Goal: Task Accomplishment & Management: Use online tool/utility

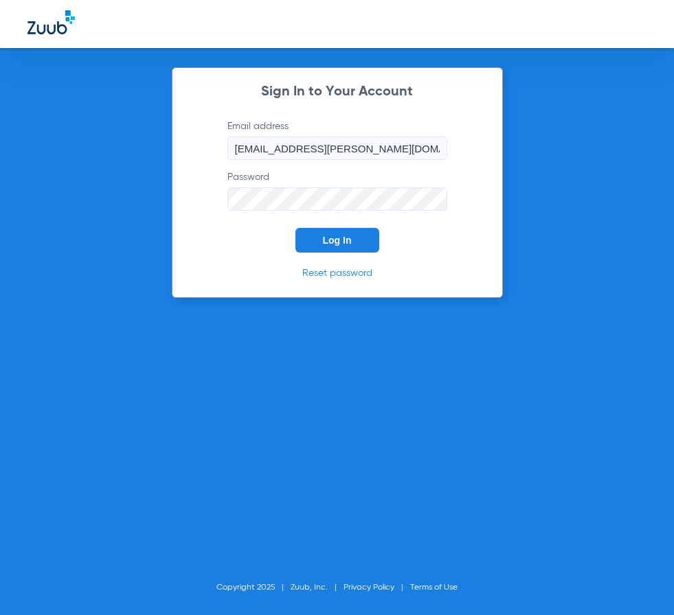
click at [350, 241] on span "Log In" at bounding box center [337, 240] width 29 height 11
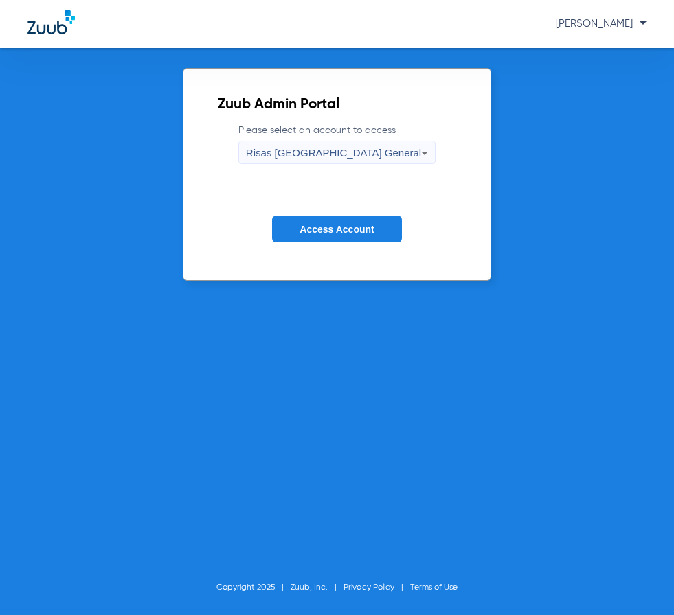
click at [330, 227] on span "Access Account" at bounding box center [336, 229] width 74 height 11
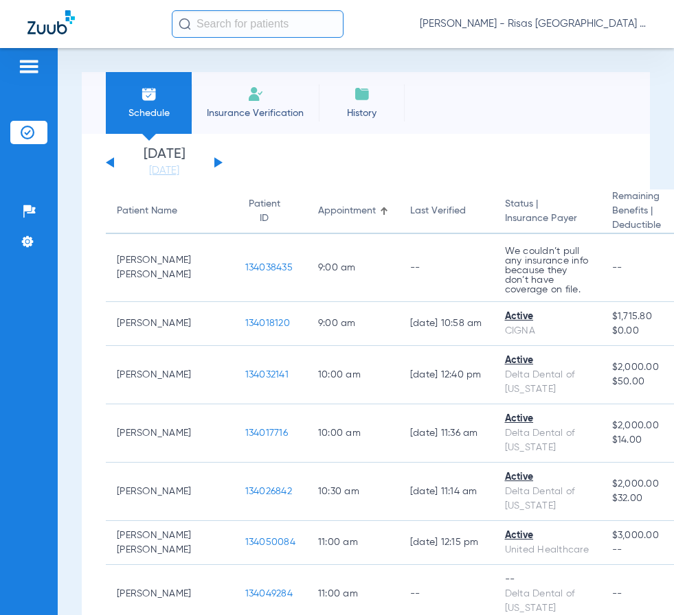
click at [288, 101] on li "Insurance Verification" at bounding box center [255, 103] width 127 height 62
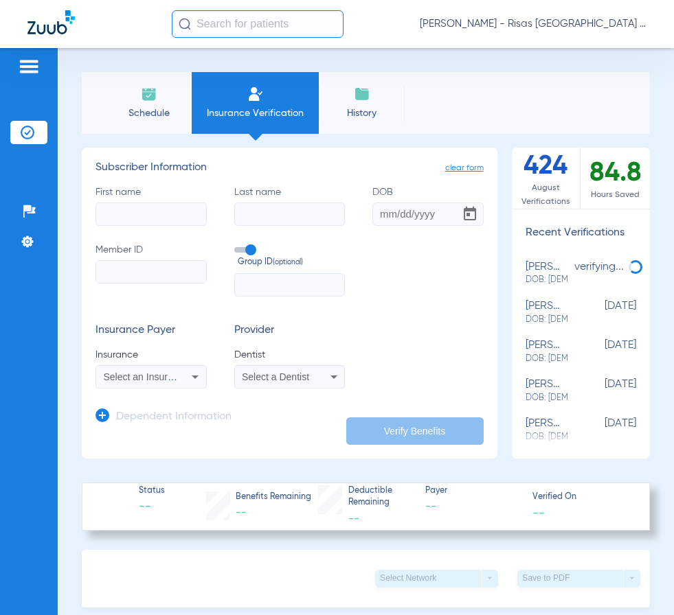
click at [164, 207] on input "First name" at bounding box center [150, 214] width 111 height 23
type input "[PERSON_NAME]"
click at [253, 218] on input "H" at bounding box center [289, 214] width 111 height 23
type input "[PERSON_NAME]"
type input "[DATE]"
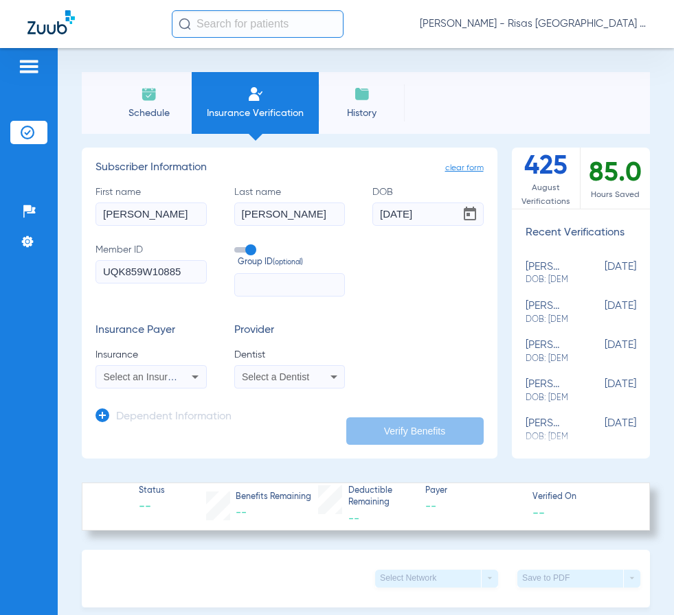
type input "UQK859W10885"
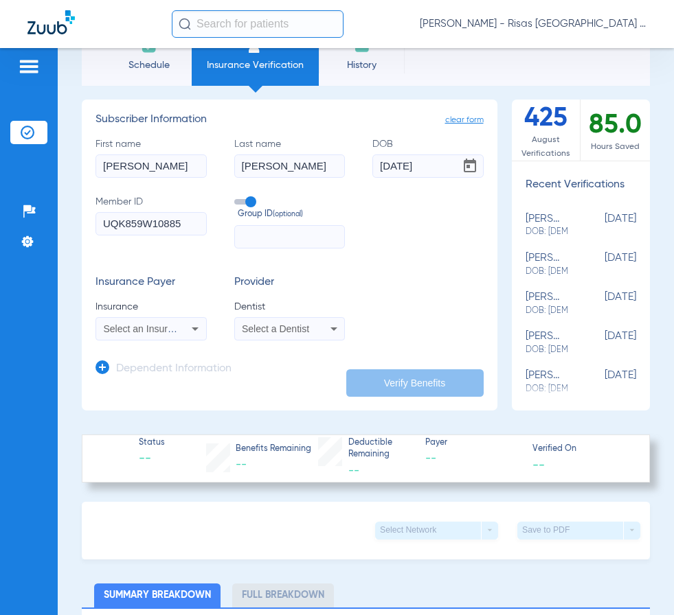
scroll to position [69, 0]
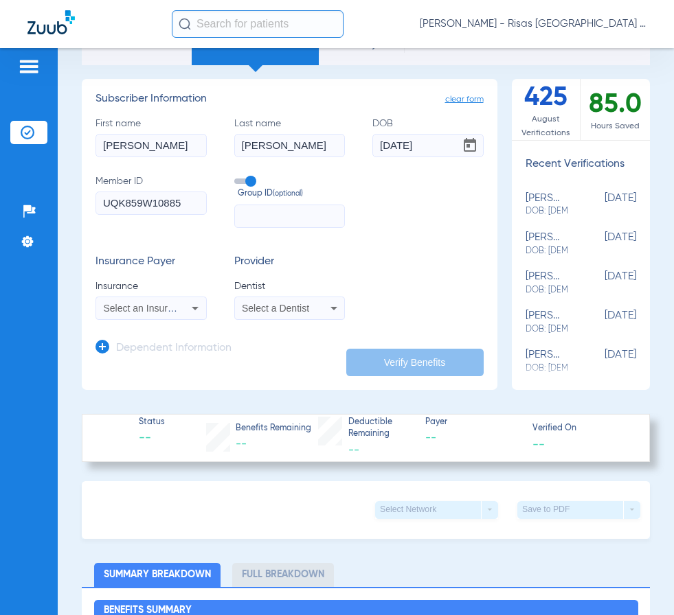
click at [183, 307] on div "Select an Insurance" at bounding box center [151, 308] width 110 height 16
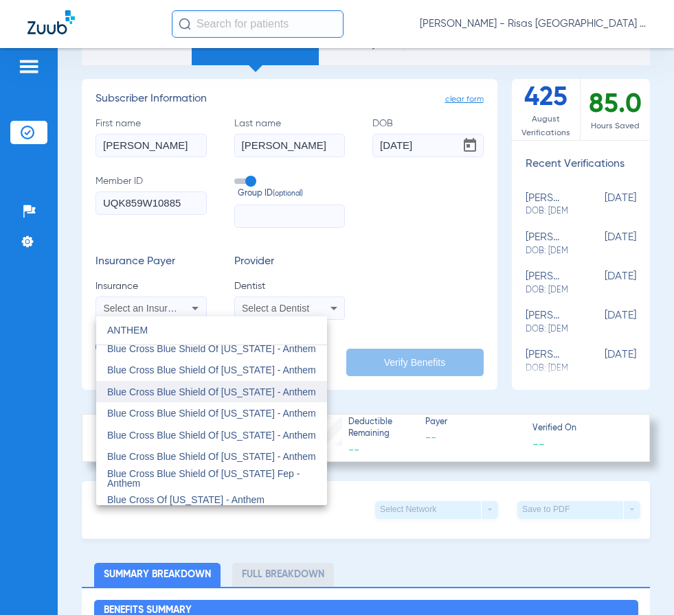
scroll to position [143, 0]
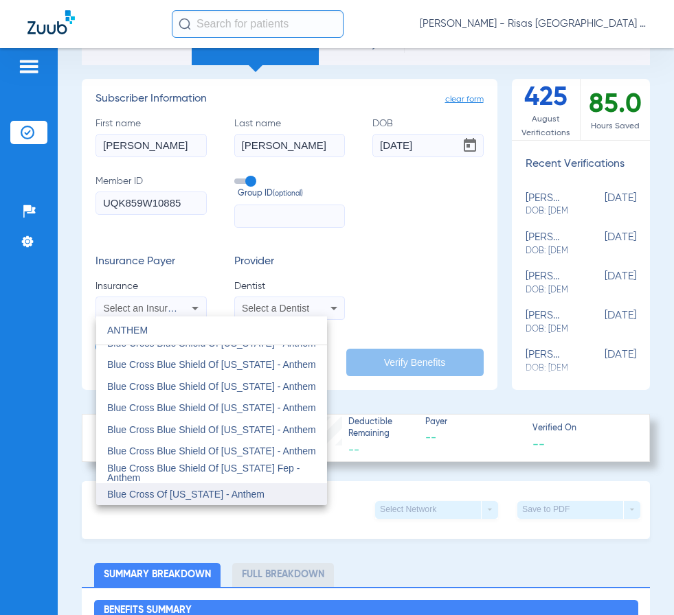
type input "ANTHEM"
click at [235, 499] on span "Blue Cross Of [US_STATE] - Anthem" at bounding box center [185, 494] width 157 height 11
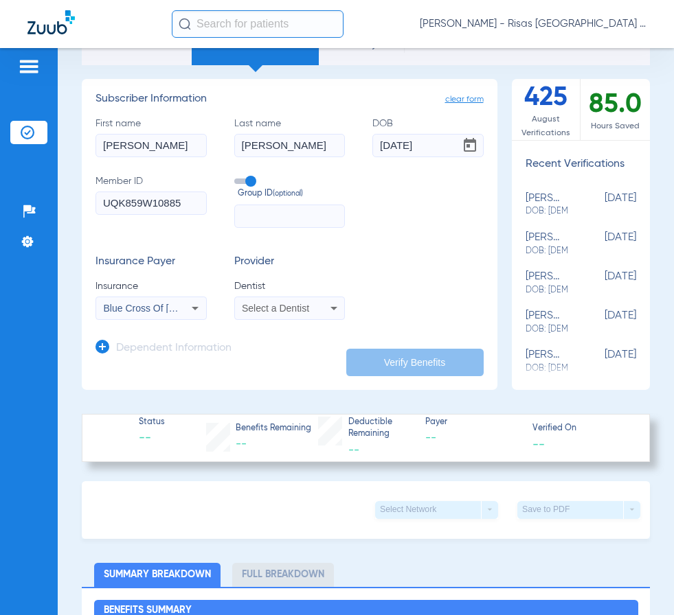
click at [319, 314] on div "Select a Dentist" at bounding box center [290, 308] width 110 height 16
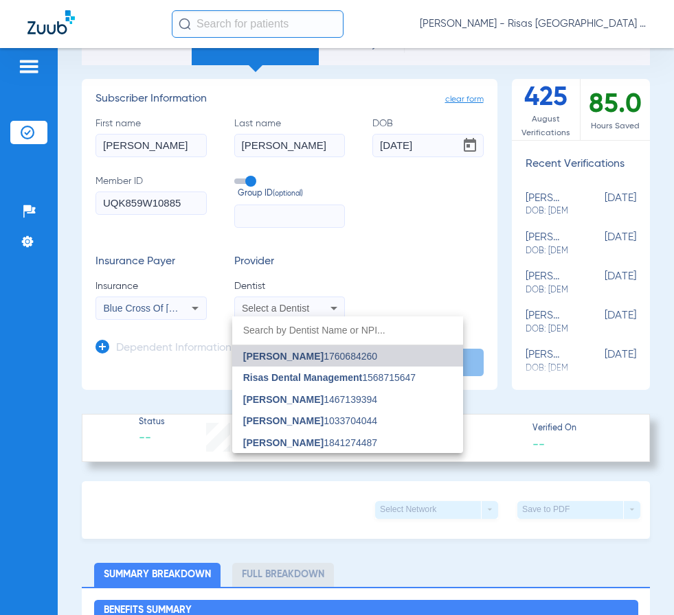
click at [295, 361] on span "[PERSON_NAME]" at bounding box center [283, 356] width 80 height 11
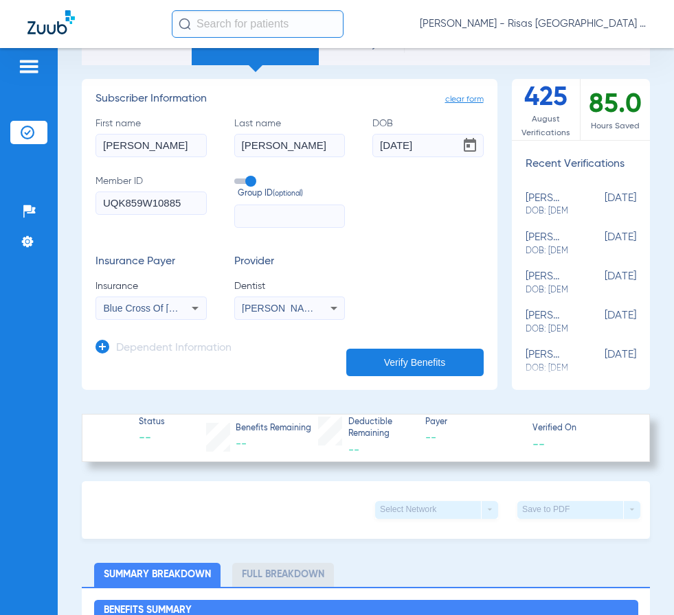
click at [385, 351] on button "Verify Benefits" at bounding box center [414, 362] width 137 height 27
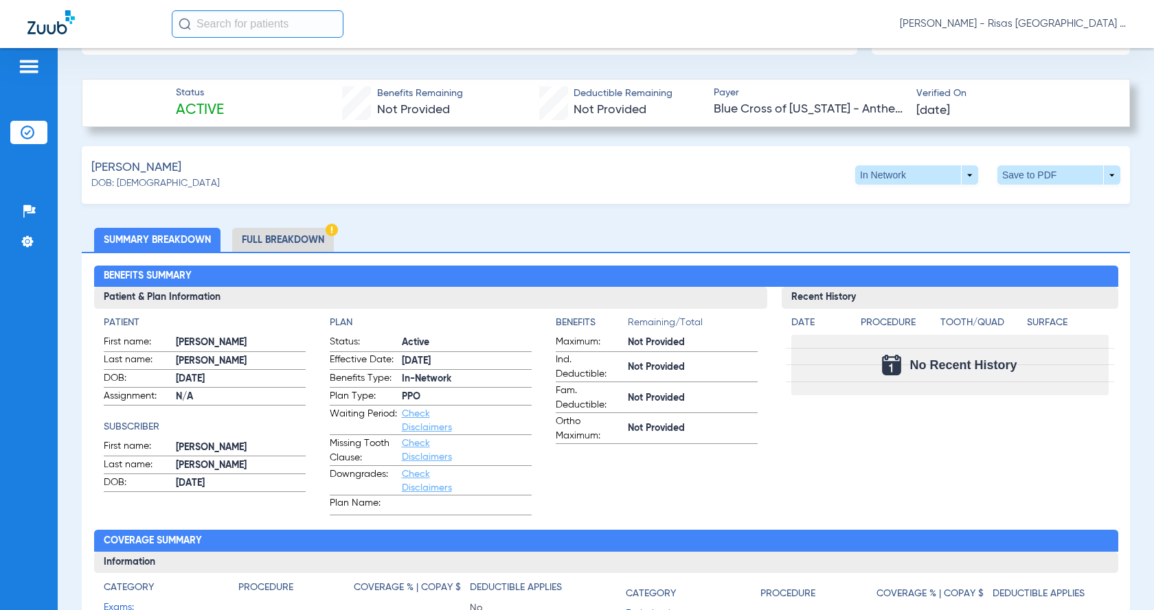
scroll to position [412, 0]
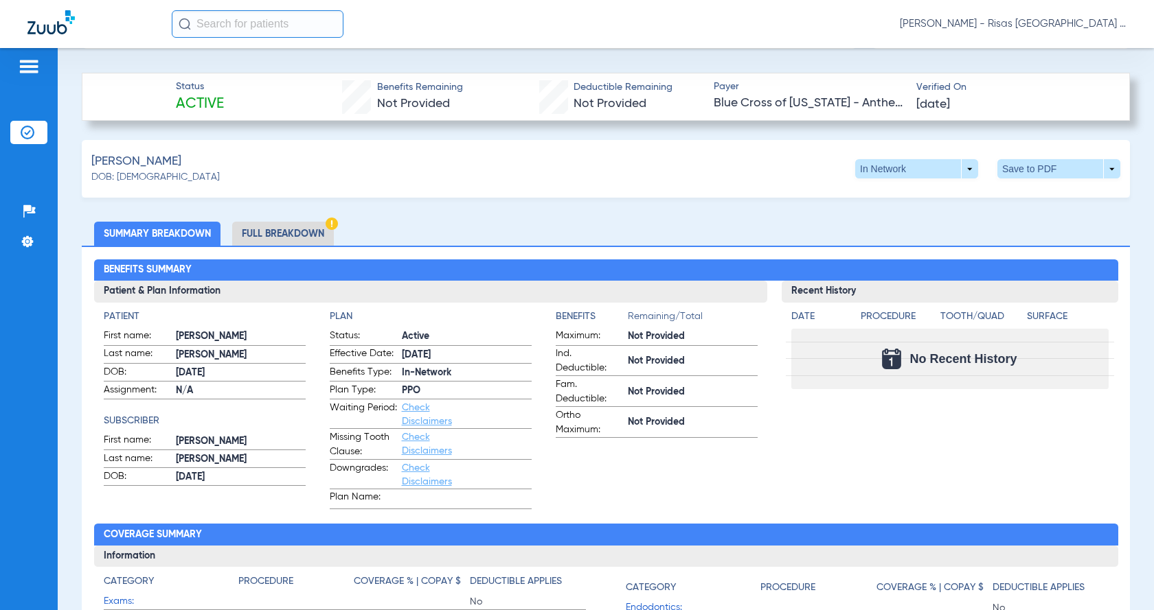
click at [276, 231] on li "Full Breakdown" at bounding box center [283, 234] width 102 height 24
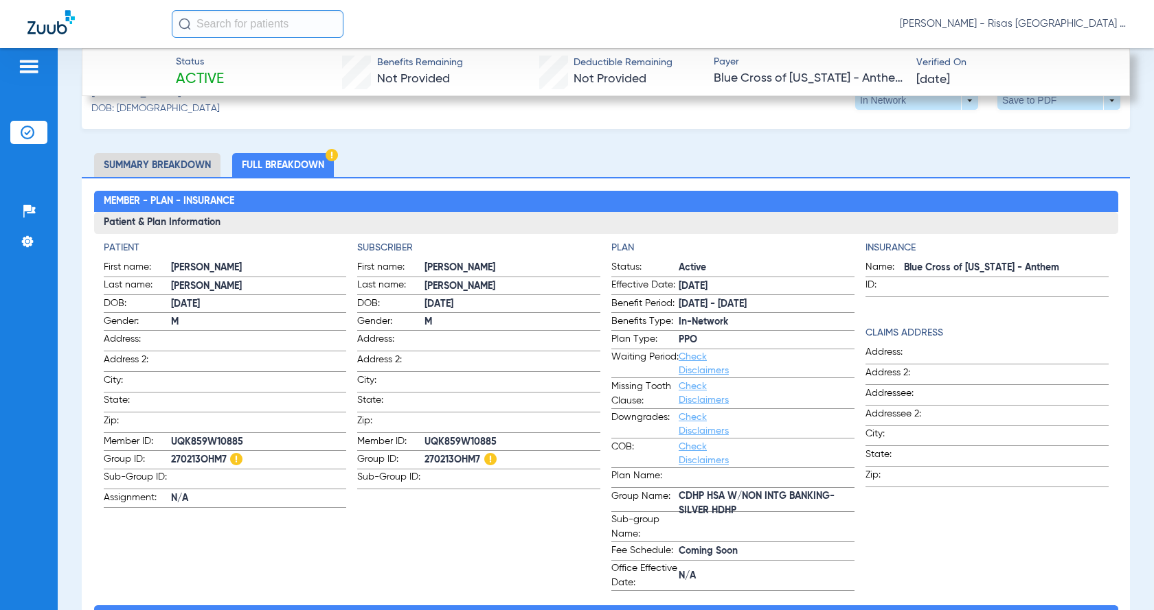
scroll to position [549, 0]
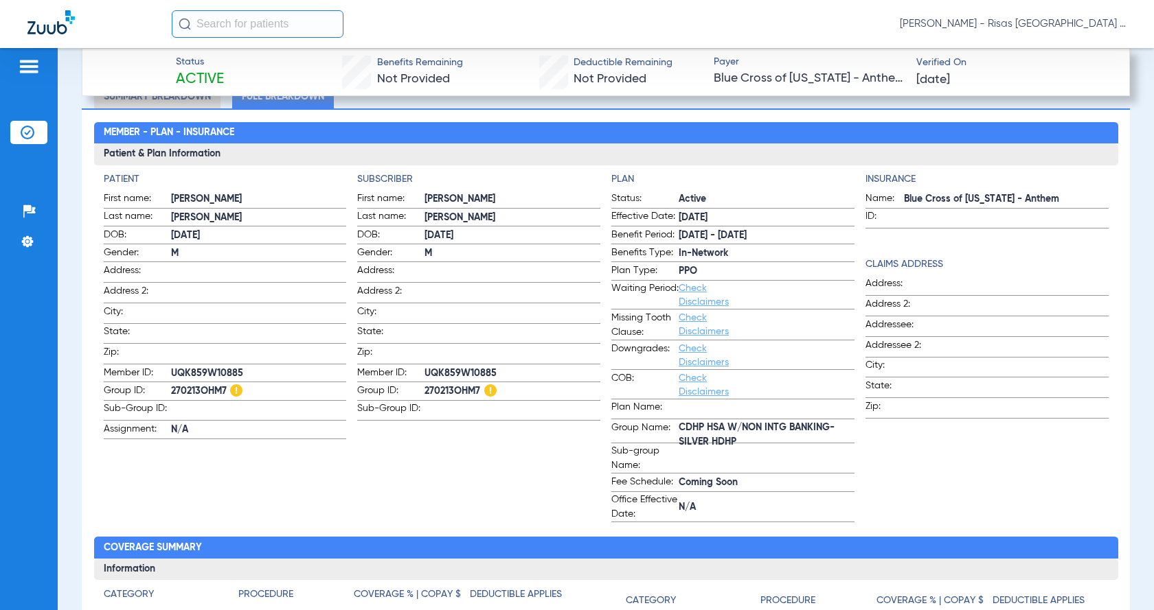
drag, startPoint x: 170, startPoint y: 389, endPoint x: 225, endPoint y: 390, distance: 55.0
click at [225, 390] on span "270213OHM7" at bounding box center [259, 392] width 176 height 14
click at [183, 369] on span "UQK859W10885" at bounding box center [259, 374] width 176 height 14
drag, startPoint x: 163, startPoint y: 364, endPoint x: 239, endPoint y: 377, distance: 77.3
click at [239, 377] on label "Member ID: UQK859W10885" at bounding box center [225, 374] width 243 height 17
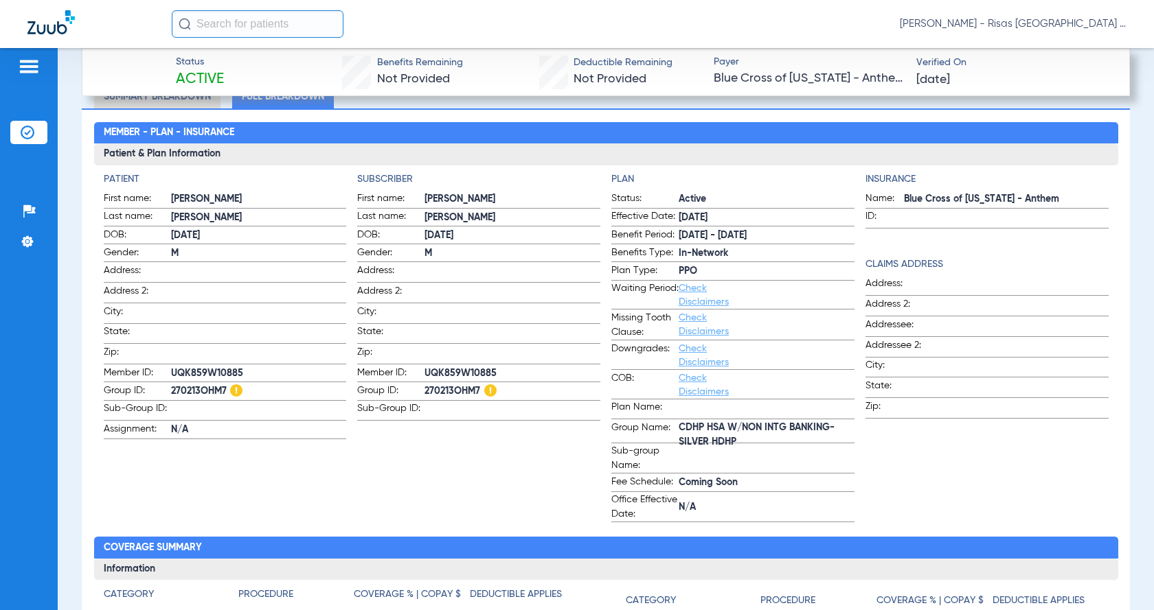
copy label "UQK859W10885"
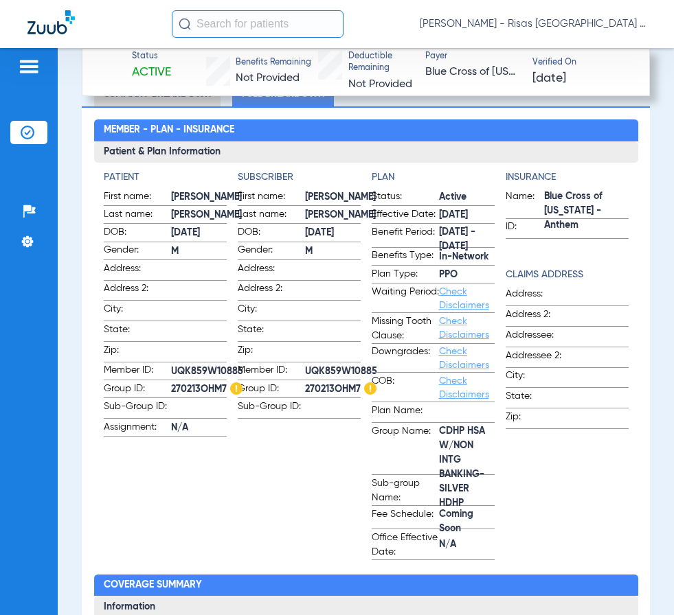
copy label "UQK859W10885"
click at [269, 315] on span "City:" at bounding box center [271, 311] width 67 height 19
drag, startPoint x: 304, startPoint y: 366, endPoint x: 365, endPoint y: 366, distance: 61.1
click at [365, 366] on span "UQK859W10885" at bounding box center [341, 372] width 72 height 14
click at [289, 310] on span "City:" at bounding box center [271, 311] width 67 height 19
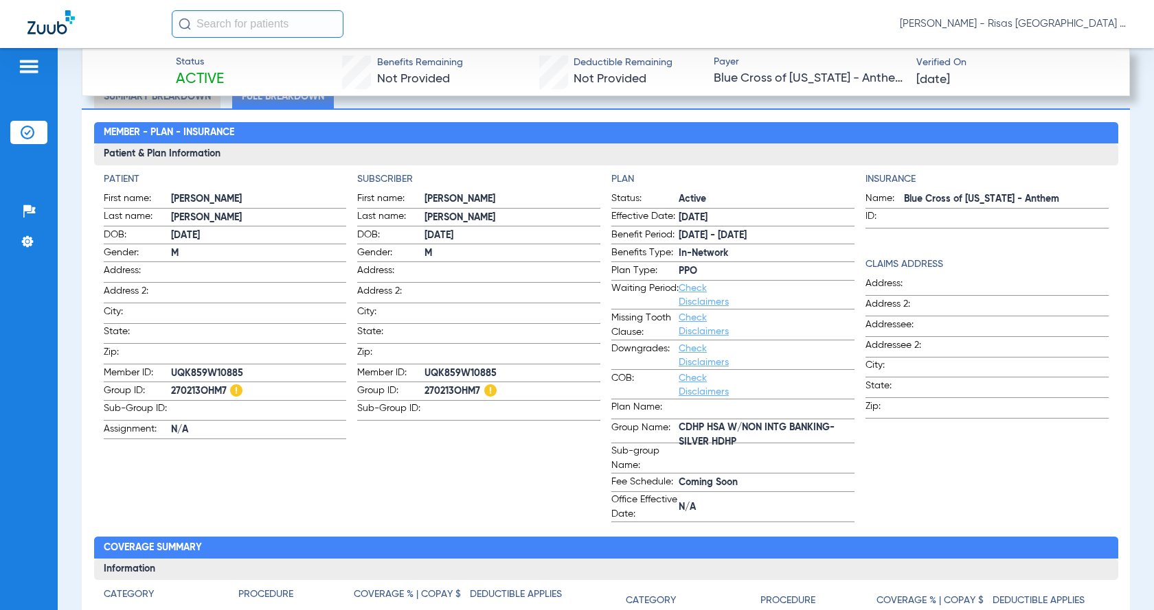
click at [216, 464] on app-patient-information "Patient First name: [PERSON_NAME] Last name: [PERSON_NAME] DOB: [DEMOGRAPHIC_DA…" at bounding box center [225, 347] width 243 height 350
click at [172, 368] on span "UQK859W10885" at bounding box center [259, 374] width 176 height 14
drag, startPoint x: 168, startPoint y: 369, endPoint x: 247, endPoint y: 366, distance: 79.7
click at [247, 366] on label "Member ID: UQK859W10885" at bounding box center [225, 374] width 243 height 17
copy label "UQK859W10885"
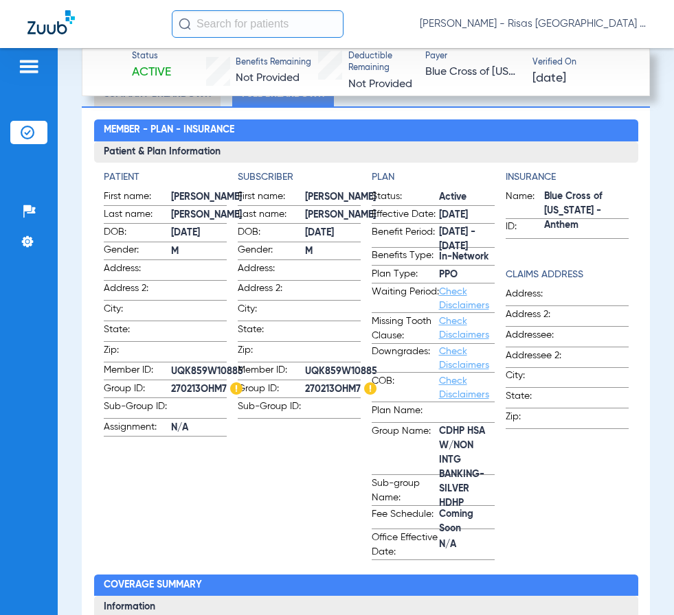
click at [181, 384] on span "270213OHM7" at bounding box center [206, 389] width 71 height 14
drag, startPoint x: 168, startPoint y: 381, endPoint x: 225, endPoint y: 386, distance: 57.2
click at [227, 384] on label "Group ID: 270213OHM7" at bounding box center [165, 390] width 123 height 17
copy label "270213OHM7"
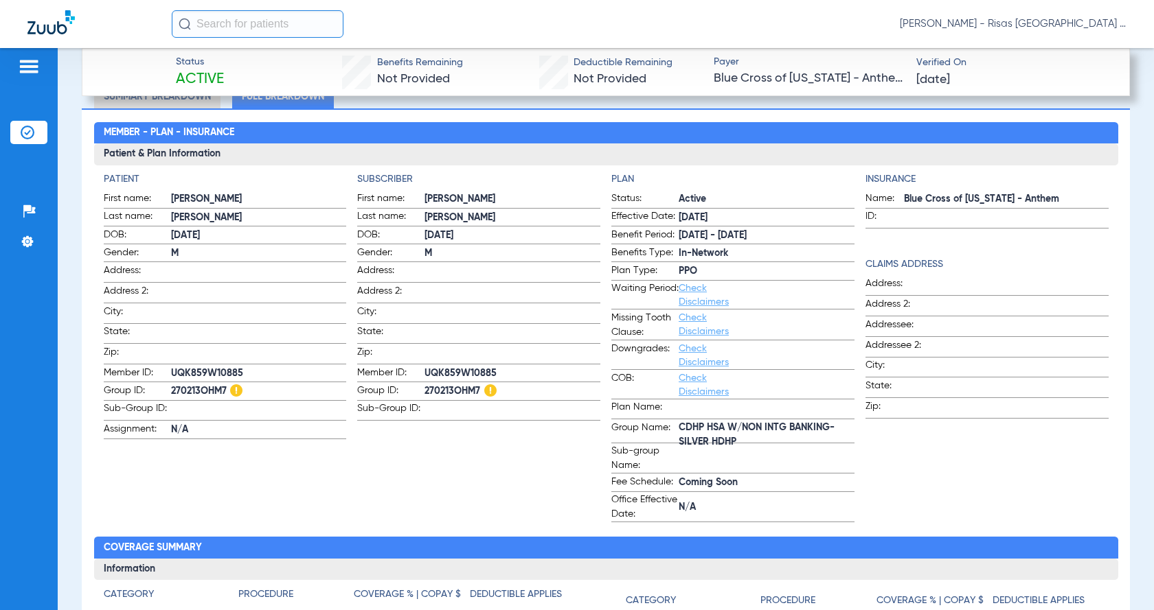
click at [673, 429] on span "CDHP HSA W/NON INTG BANKING-SILVER HDHP" at bounding box center [766, 436] width 176 height 14
drag, startPoint x: 674, startPoint y: 430, endPoint x: 733, endPoint y: 444, distance: 60.6
click at [673, 443] on span "CDHP HSA W/NON INTG BANKING-SILVER HDHP" at bounding box center [766, 436] width 176 height 14
copy span "CDHP HSA W/NON INTG BANKING-SILVER HDHP"
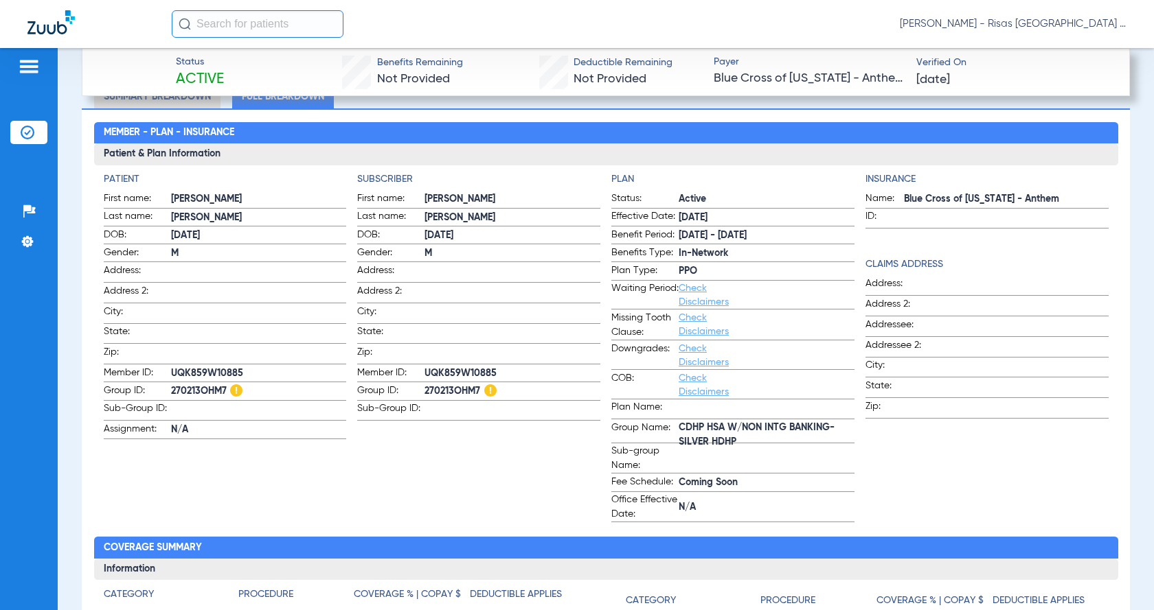
click at [673, 197] on span "Blue Cross of [US_STATE] - Anthem" at bounding box center [1006, 199] width 205 height 14
drag, startPoint x: 897, startPoint y: 194, endPoint x: 1044, endPoint y: 195, distance: 147.6
click at [673, 195] on span "Blue Cross of [US_STATE] - Anthem" at bounding box center [1006, 199] width 205 height 14
copy span "Blue Cross of [US_STATE] - Anthem"
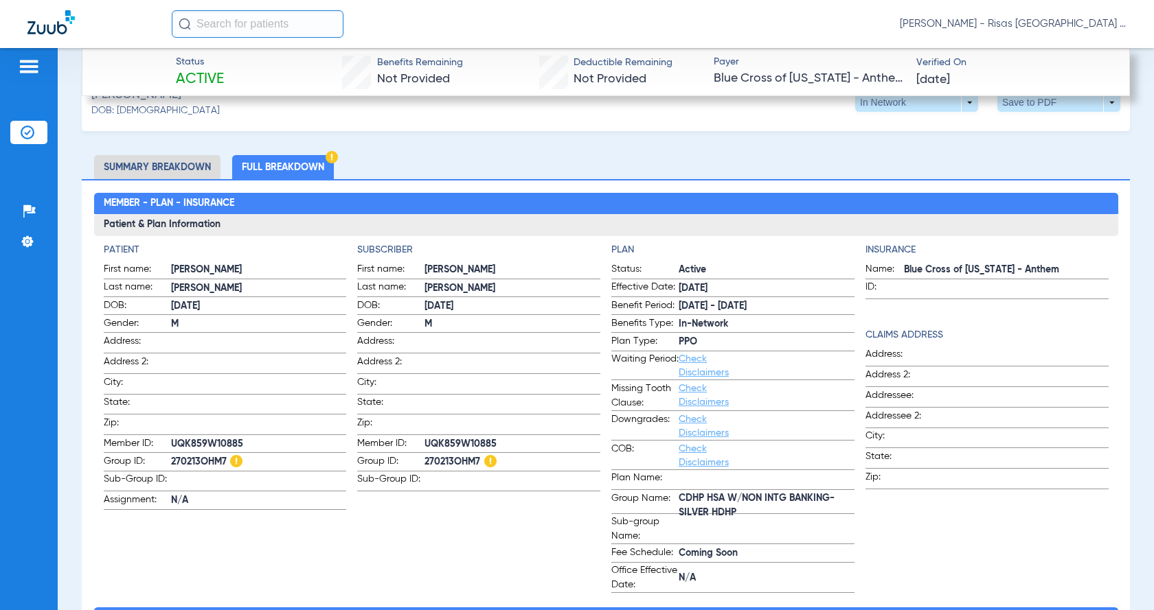
scroll to position [478, 0]
click at [286, 171] on li "Full Breakdown" at bounding box center [283, 168] width 102 height 24
click at [152, 164] on li "Summary Breakdown" at bounding box center [157, 168] width 126 height 24
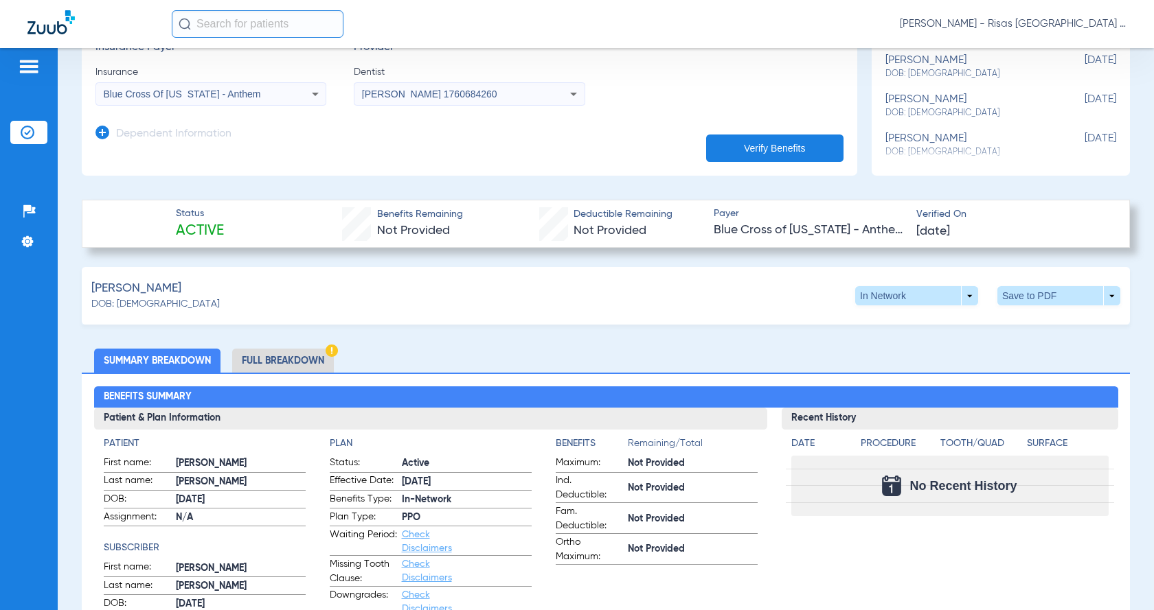
scroll to position [280, 0]
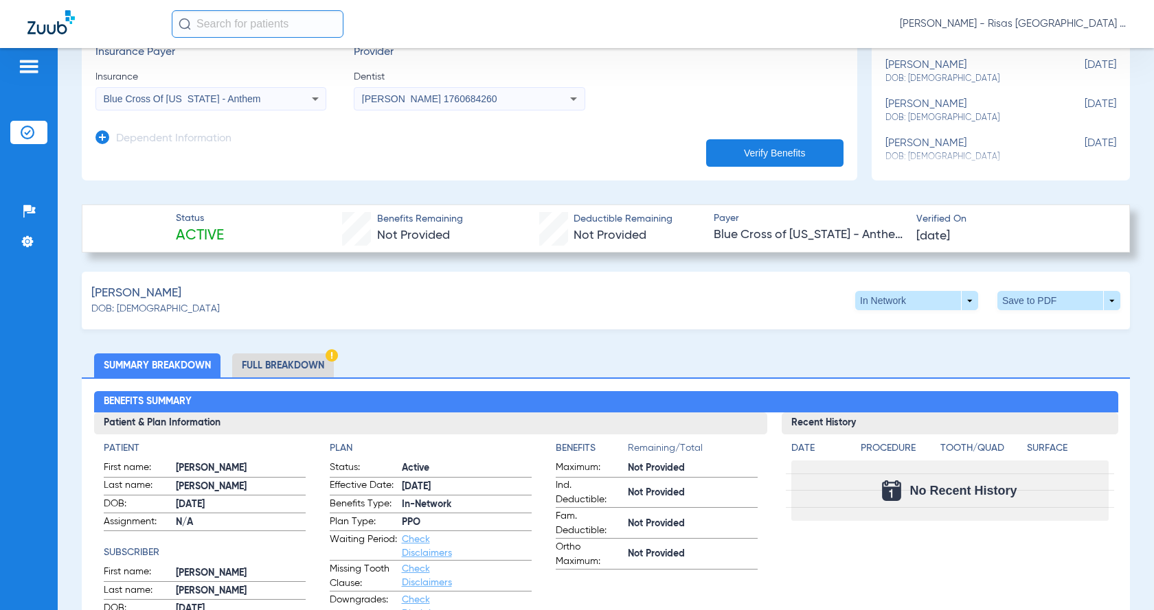
click at [279, 361] on li "Full Breakdown" at bounding box center [283, 366] width 102 height 24
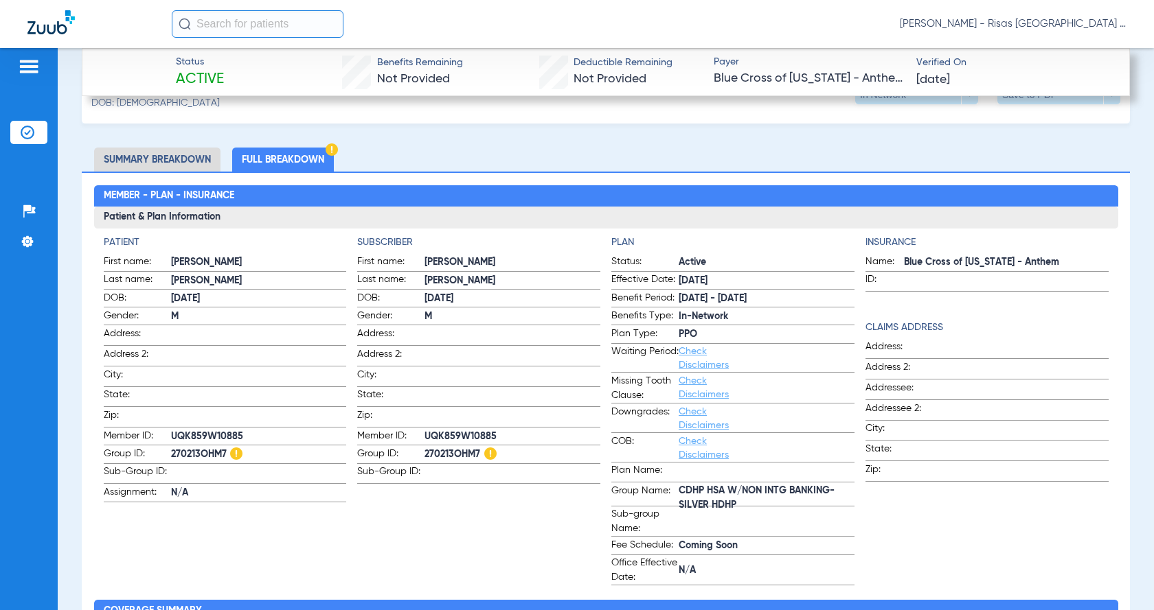
scroll to position [349, 0]
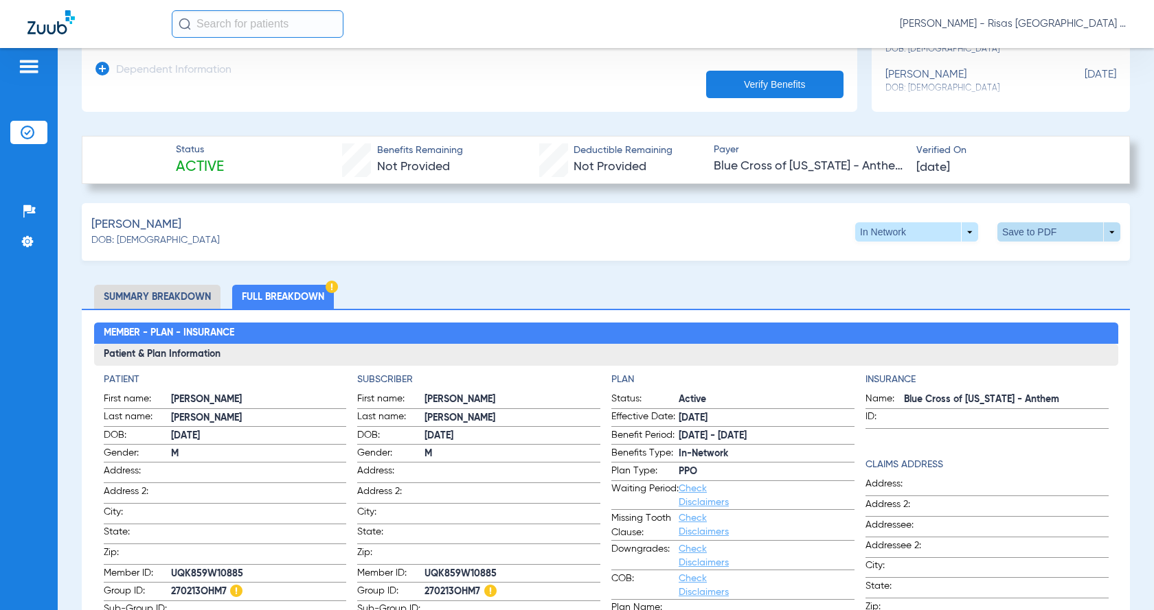
click at [673, 231] on span at bounding box center [1058, 232] width 33 height 33
click at [673, 257] on span "Save to PDF" at bounding box center [945, 258] width 54 height 10
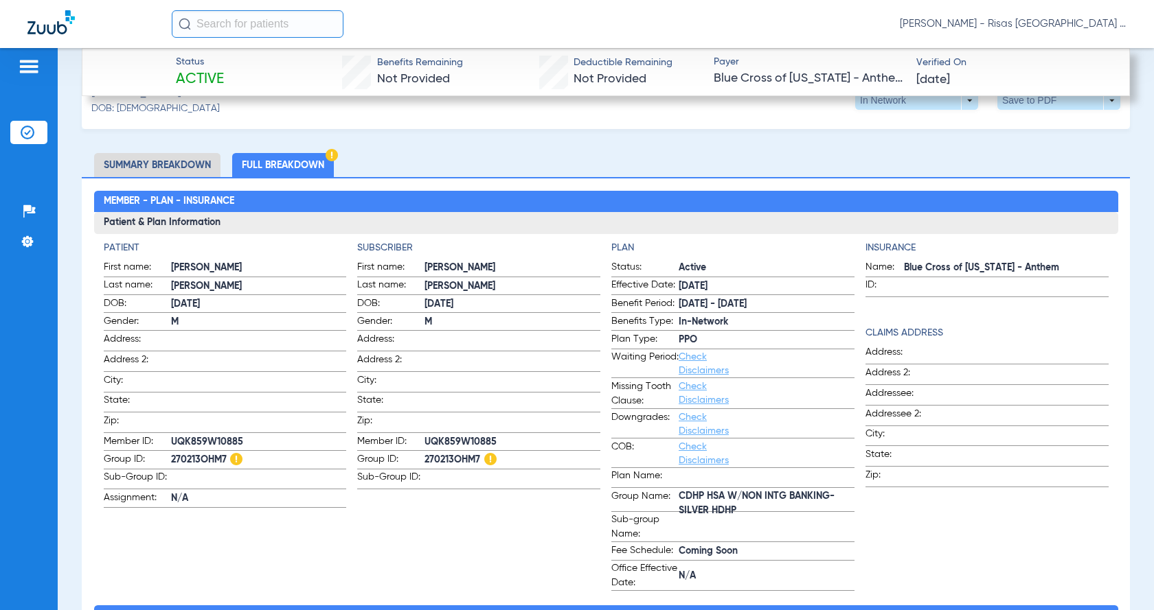
scroll to position [486, 0]
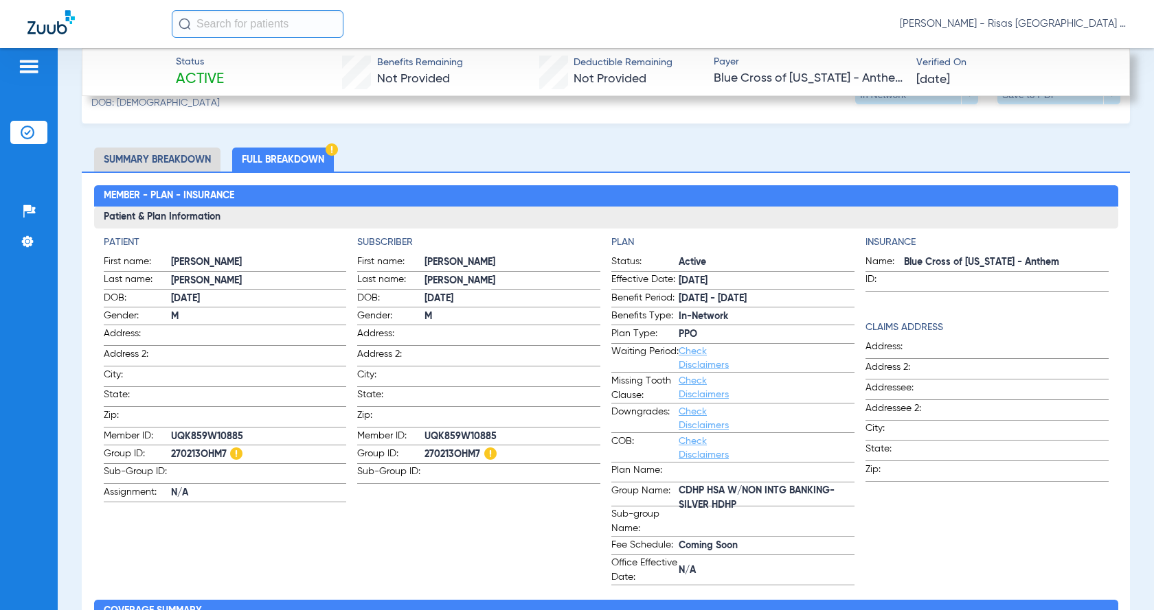
click at [673, 347] on link "Check Disclaimers" at bounding box center [703, 358] width 50 height 23
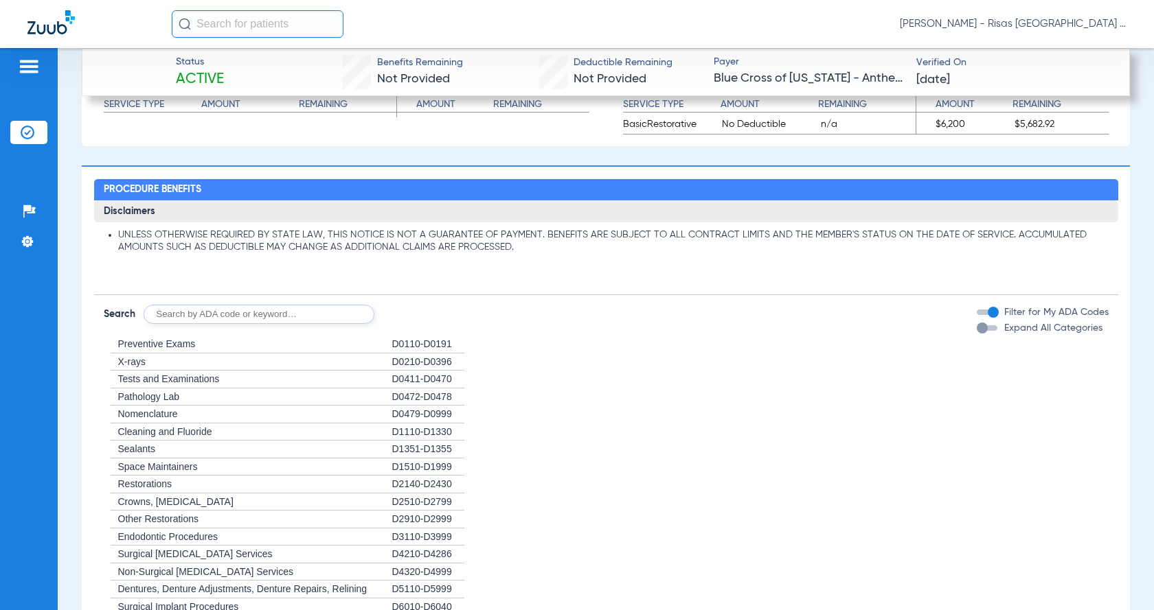
scroll to position [1384, 0]
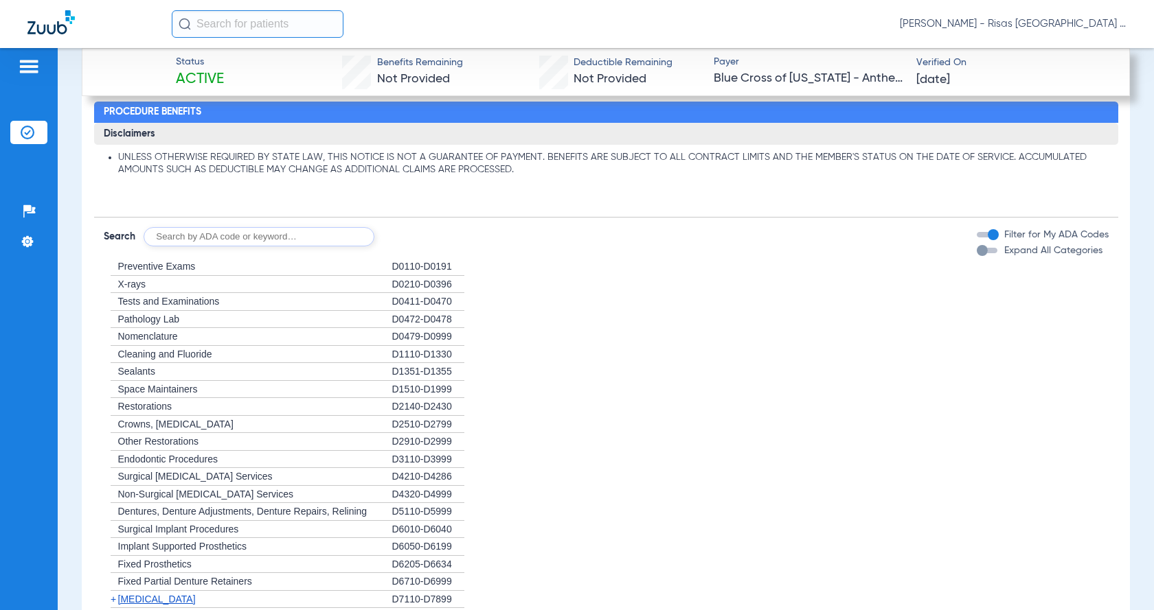
click at [196, 272] on span "Preventive Exams" at bounding box center [157, 266] width 78 height 11
click at [170, 272] on span "Preventive Exams" at bounding box center [157, 266] width 78 height 11
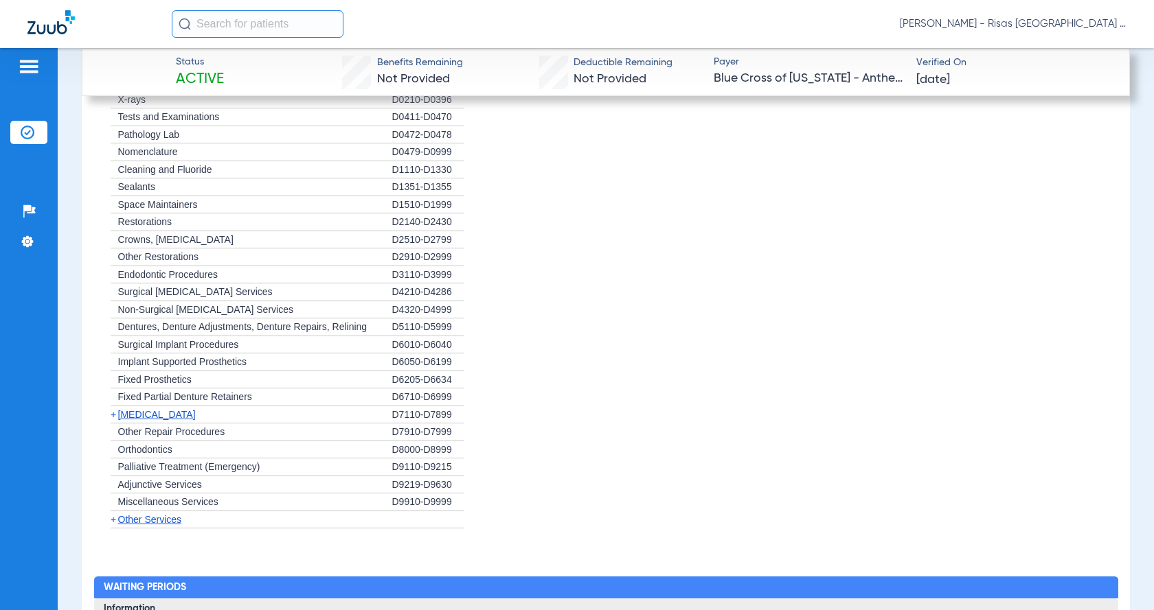
scroll to position [1590, 0]
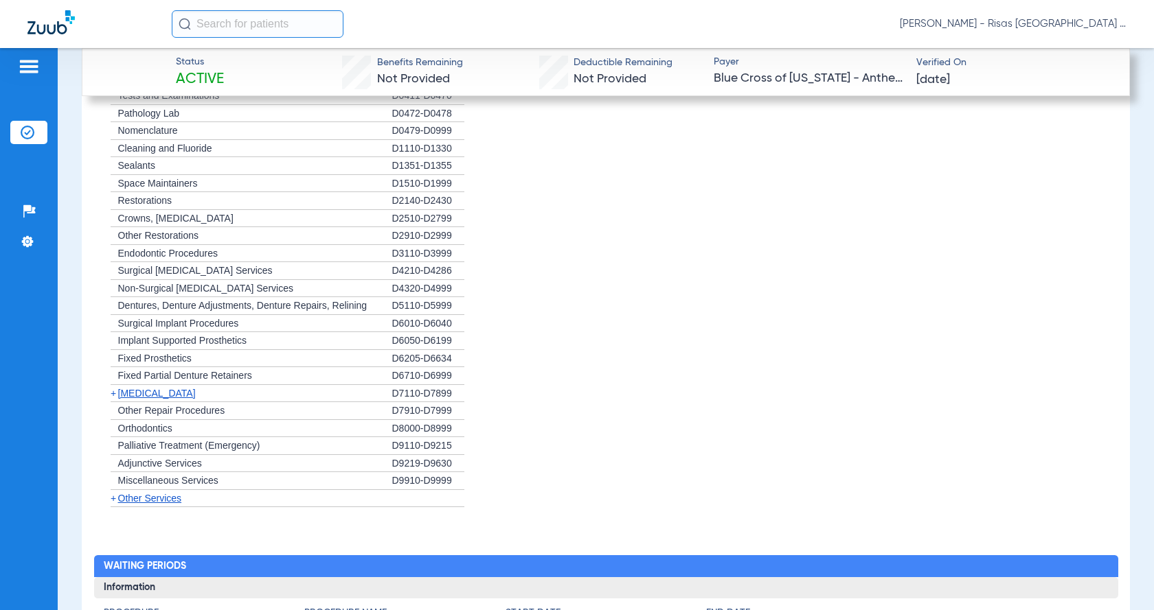
click at [146, 399] on span "[MEDICAL_DATA]" at bounding box center [157, 393] width 78 height 11
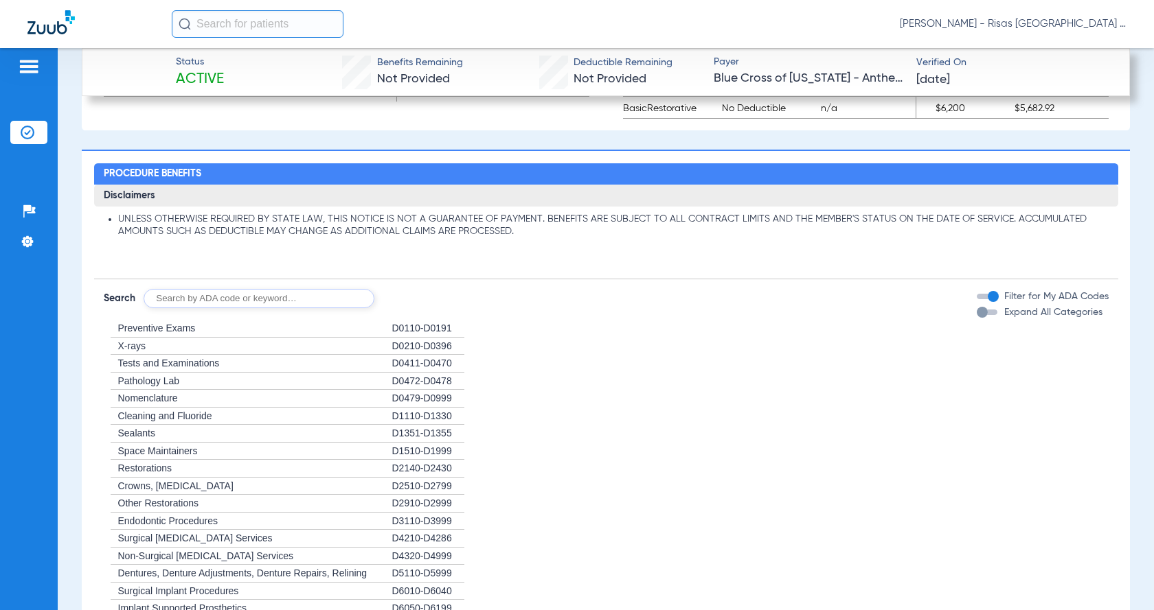
scroll to position [1315, 0]
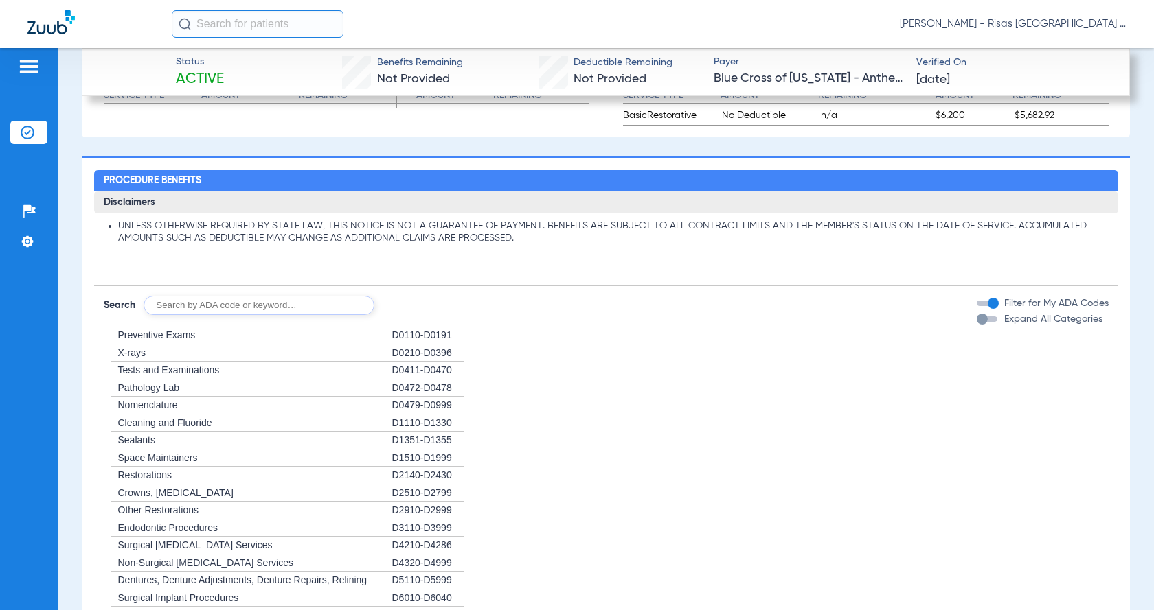
click at [210, 315] on input "text" at bounding box center [259, 305] width 231 height 19
type input "D4341"
click at [423, 315] on button "Search" at bounding box center [425, 305] width 54 height 19
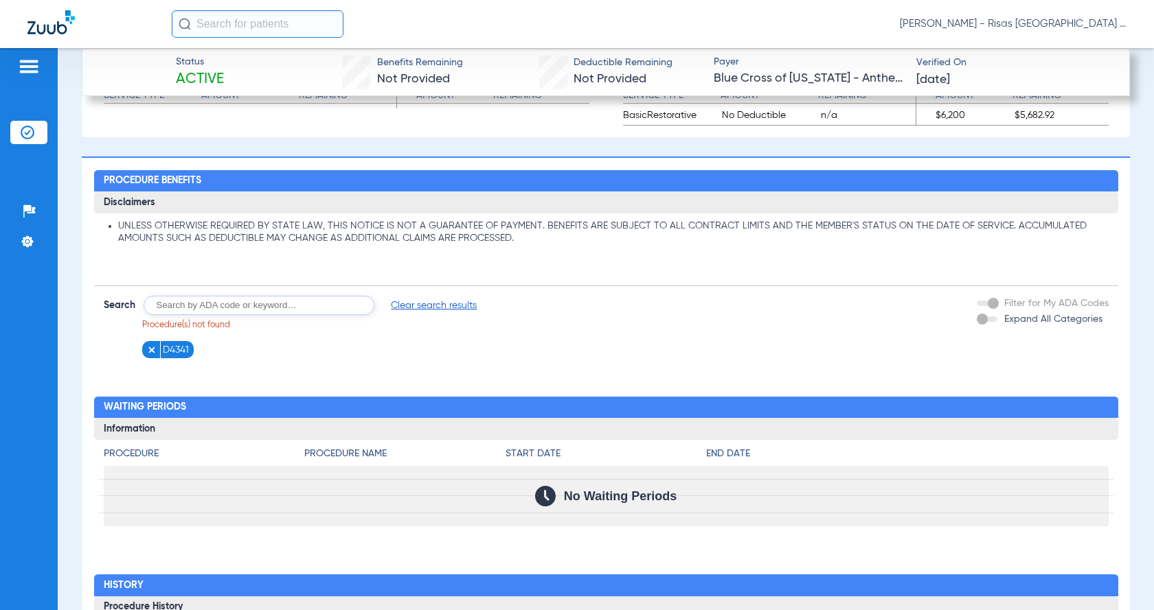
click at [422, 312] on span "Clear search results" at bounding box center [434, 306] width 86 height 14
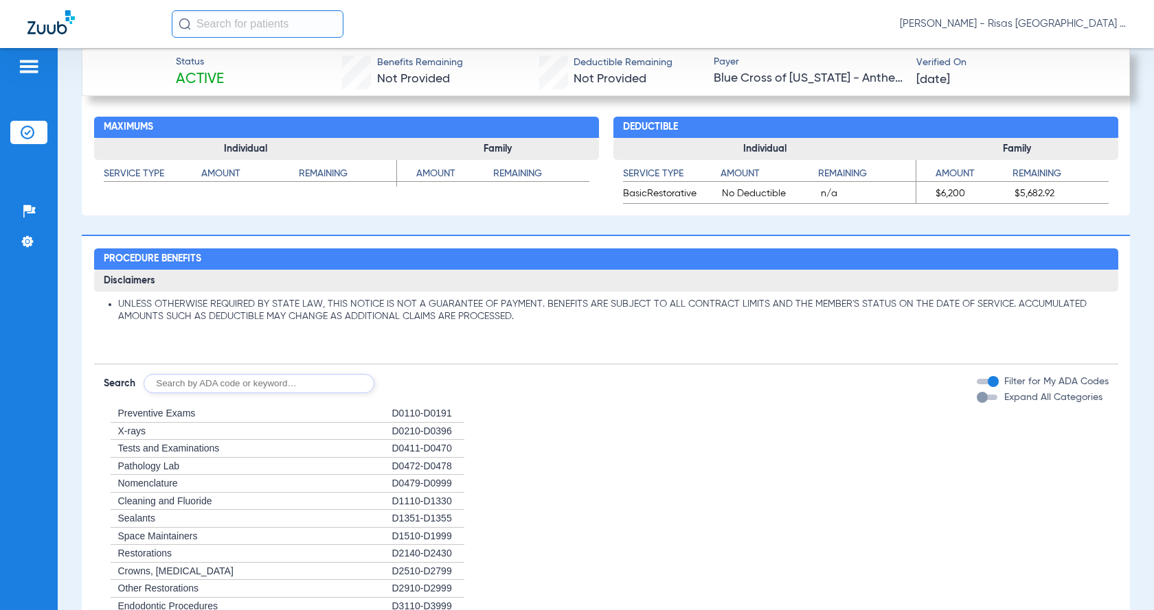
scroll to position [1649, 0]
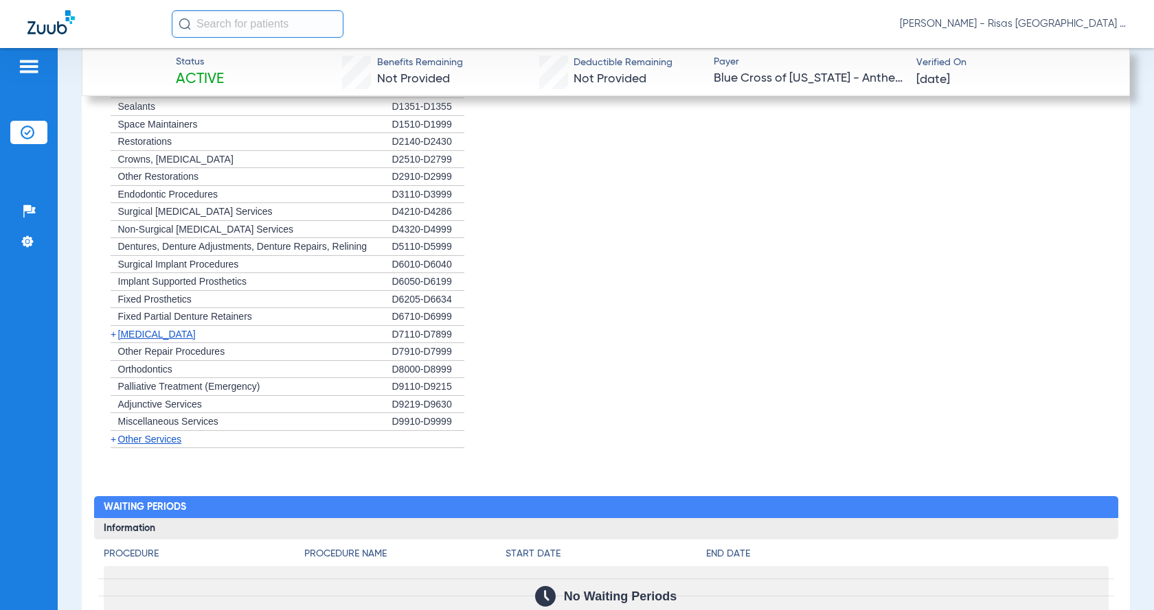
click at [159, 445] on span "Other Services" at bounding box center [150, 439] width 64 height 11
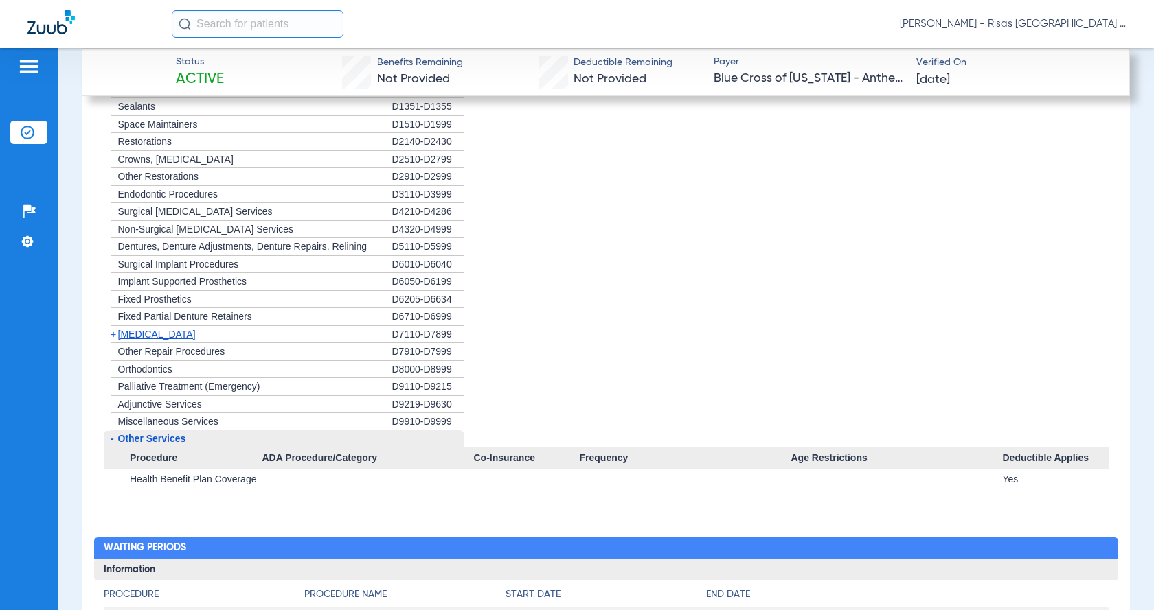
click at [150, 340] on div "+ [MEDICAL_DATA]" at bounding box center [248, 335] width 288 height 18
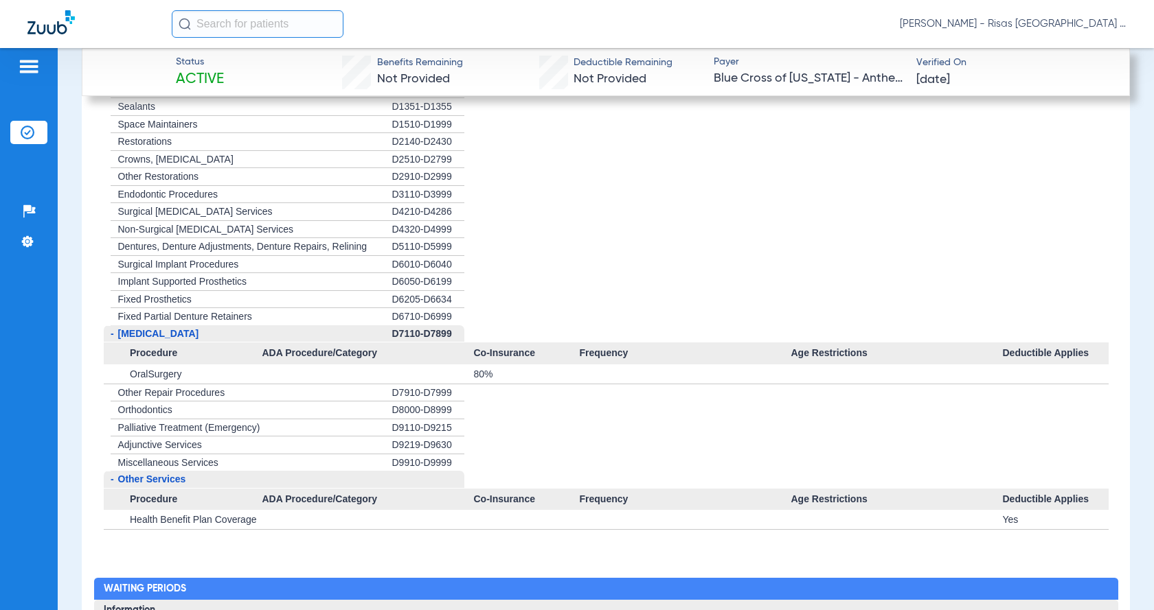
click at [145, 339] on span "[MEDICAL_DATA]" at bounding box center [158, 333] width 81 height 11
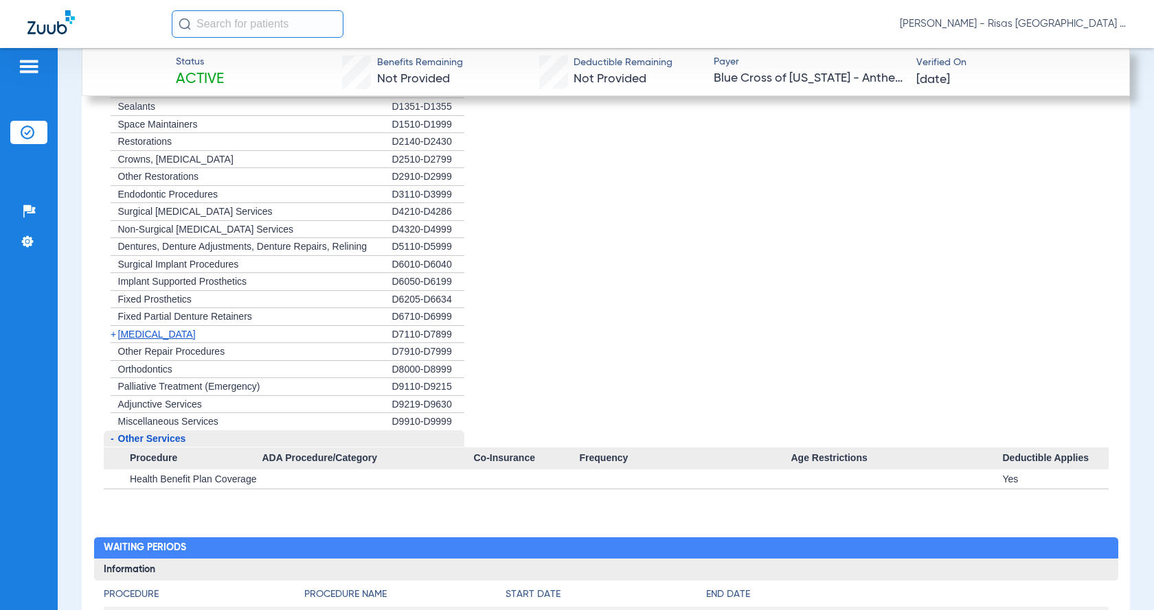
click at [145, 340] on span "[MEDICAL_DATA]" at bounding box center [157, 334] width 78 height 11
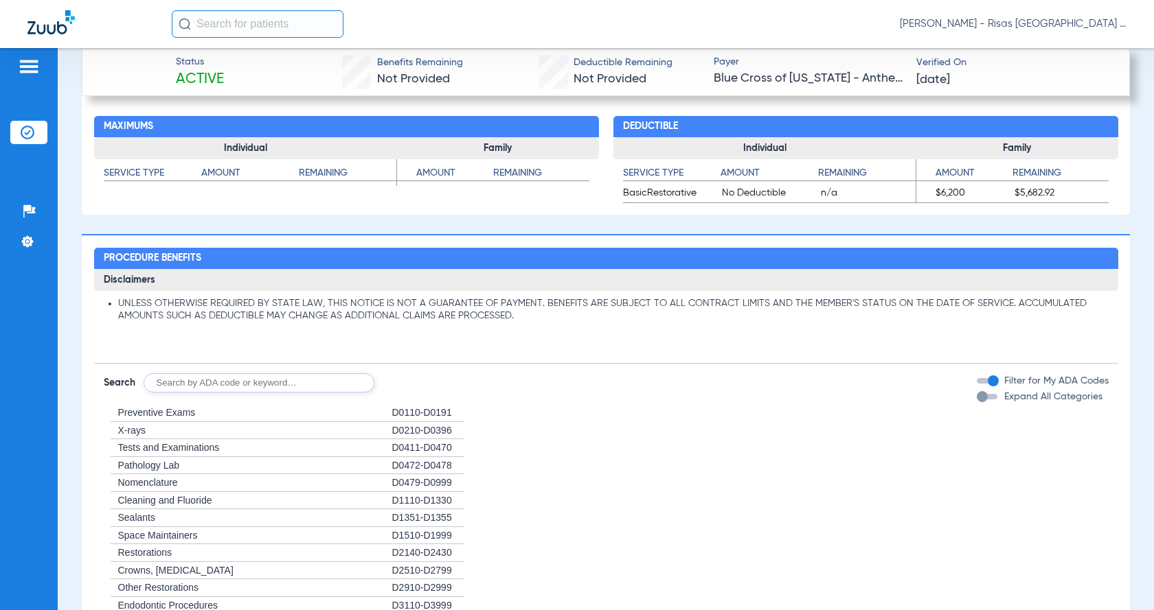
scroll to position [1237, 0]
click at [673, 403] on div "button" at bounding box center [981, 397] width 11 height 11
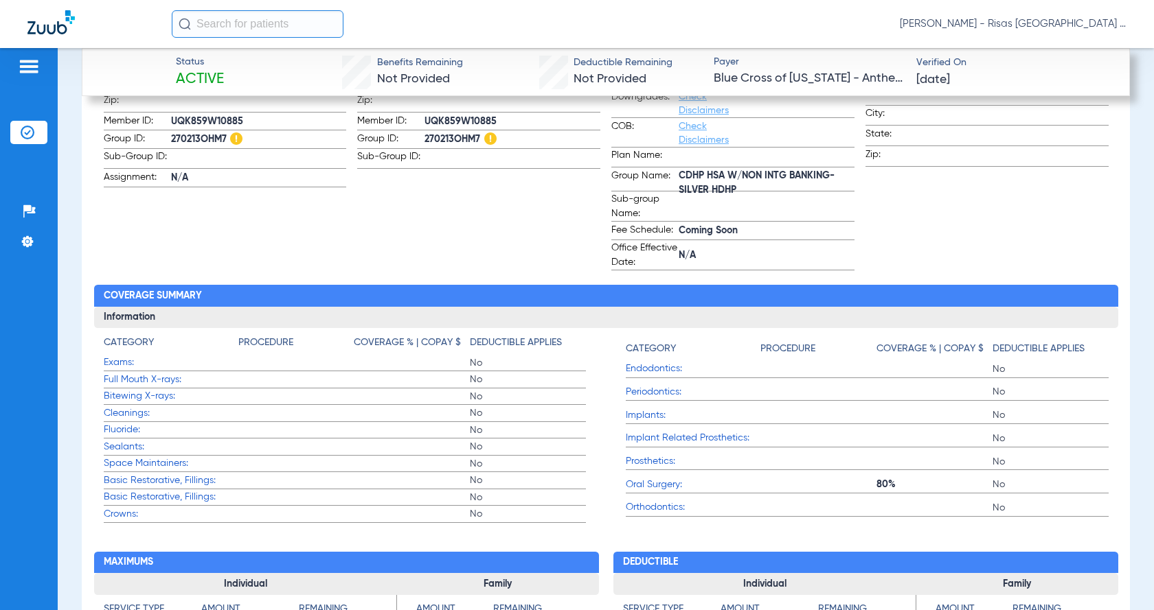
scroll to position [550, 0]
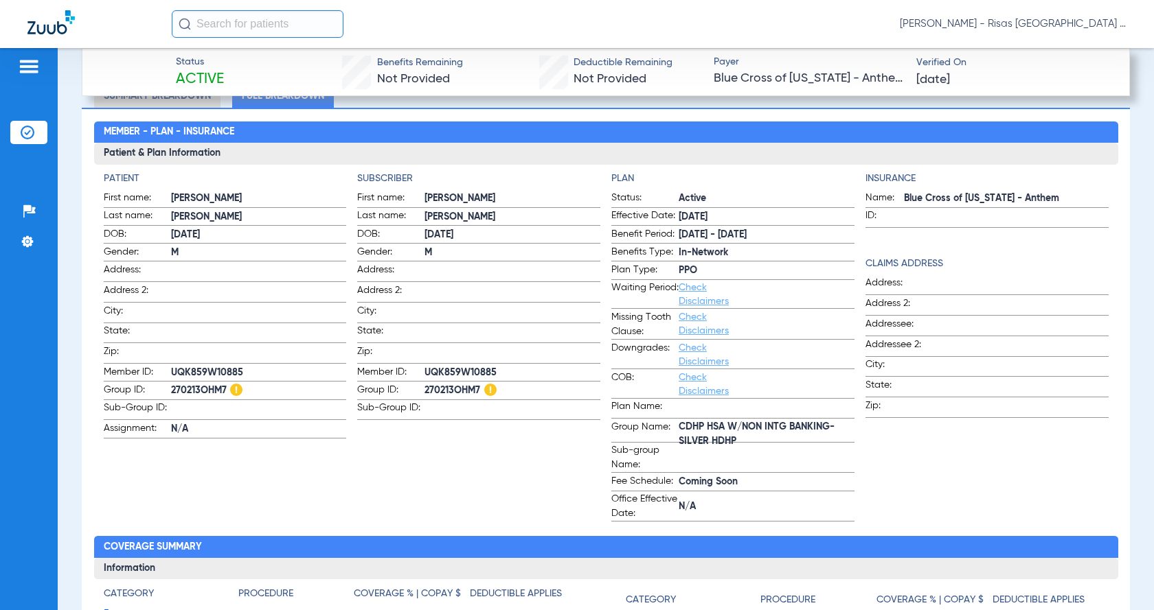
click at [673, 196] on span "Blue Cross of [US_STATE] - Anthem" at bounding box center [1006, 199] width 205 height 14
drag, startPoint x: 896, startPoint y: 196, endPoint x: 1045, endPoint y: 197, distance: 149.0
click at [673, 197] on span "Blue Cross of [US_STATE] - Anthem" at bounding box center [1006, 199] width 205 height 14
copy span "Blue Cross of [US_STATE] - Anthem"
